Goal: Task Accomplishment & Management: Use online tool/utility

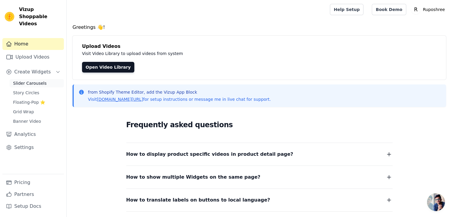
click at [28, 80] on span "Slider Carousels" at bounding box center [30, 83] width 34 height 6
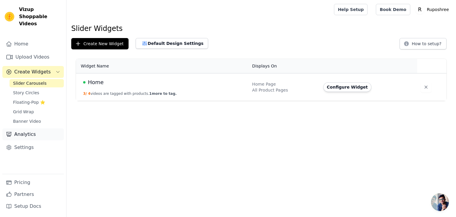
click at [17, 128] on link "Analytics" at bounding box center [32, 134] width 61 height 12
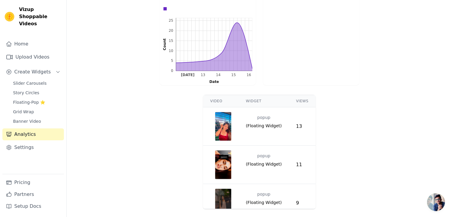
click at [144, 123] on div "Video Widget Views popup ( Floating Widget ) 13 popup ( Floating Widget ) 11 po…" at bounding box center [259, 151] width 385 height 119
click at [32, 42] on link "Home" at bounding box center [32, 44] width 61 height 12
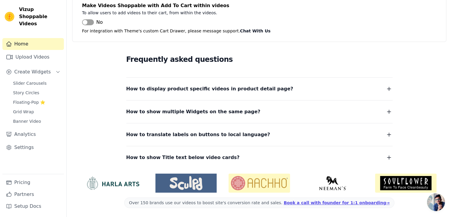
scroll to position [66, 0]
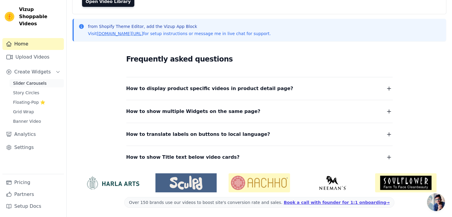
click at [37, 80] on span "Slider Carousels" at bounding box center [30, 83] width 34 height 6
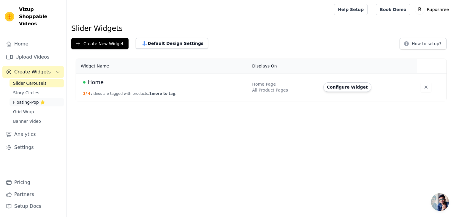
click at [35, 99] on span "Floating-Pop ⭐" at bounding box center [29, 102] width 32 height 6
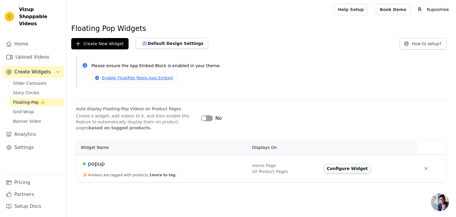
click at [341, 165] on button "Configure Widget" at bounding box center [347, 169] width 48 height 10
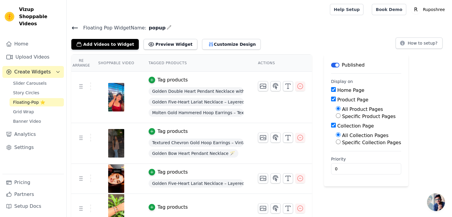
scroll to position [6, 0]
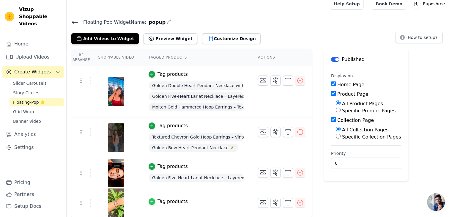
click at [150, 199] on div "button" at bounding box center [152, 201] width 7 height 7
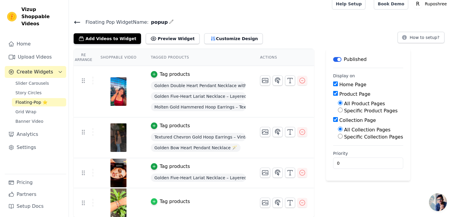
scroll to position [0, 0]
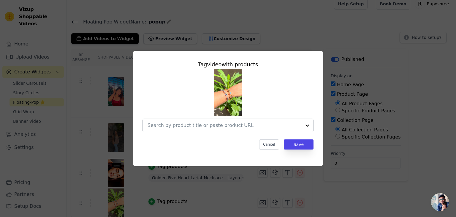
click at [202, 125] on input "text" at bounding box center [225, 125] width 154 height 7
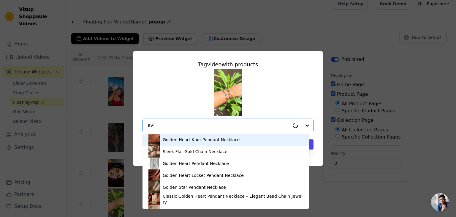
type input "evil"
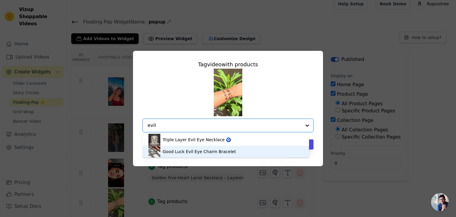
click at [191, 149] on div "Good Luck Evil Eye Charm Bracelet" at bounding box center [199, 152] width 73 height 6
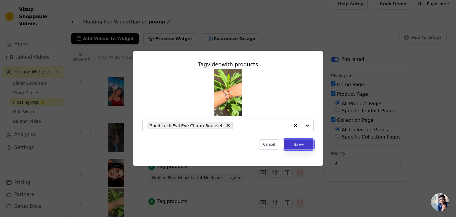
click at [303, 143] on button "Save" at bounding box center [299, 144] width 30 height 10
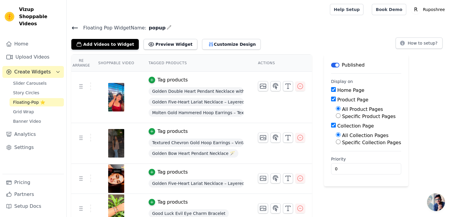
scroll to position [6, 0]
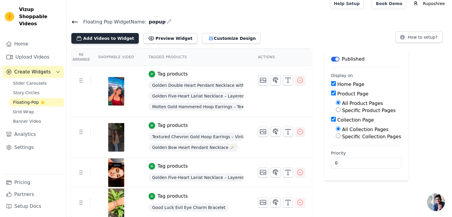
click at [116, 38] on button "Add Videos to Widget" at bounding box center [104, 38] width 67 height 11
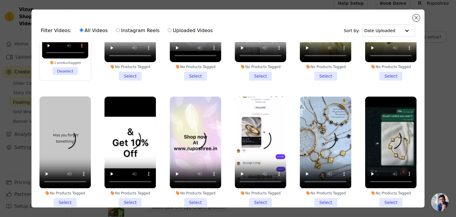
scroll to position [80, 0]
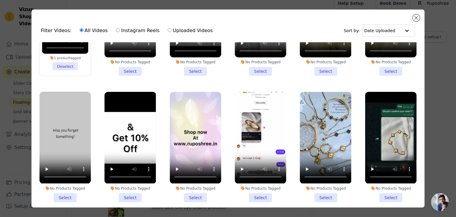
click at [320, 194] on li "No Products Tagged Select" at bounding box center [325, 147] width 51 height 110
click at [0, 0] on input "No Products Tagged Select" at bounding box center [0, 0] width 0 height 0
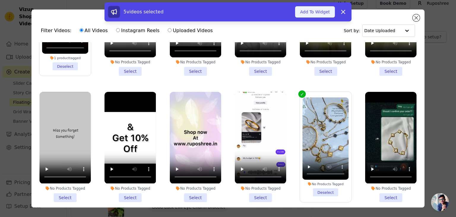
click at [315, 10] on button "Add To Widget" at bounding box center [315, 11] width 40 height 11
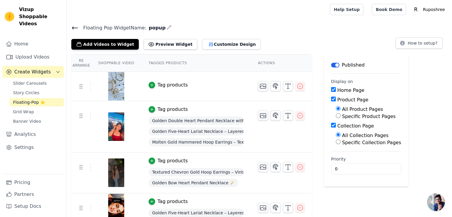
click at [71, 28] on div "Floating Pop Widget Name: popup Add Videos to Widget Preview Widget Customize D…" at bounding box center [259, 37] width 385 height 26
click at [77, 28] on icon at bounding box center [74, 28] width 5 height 2
